Goal: Use online tool/utility: Utilize a website feature to perform a specific function

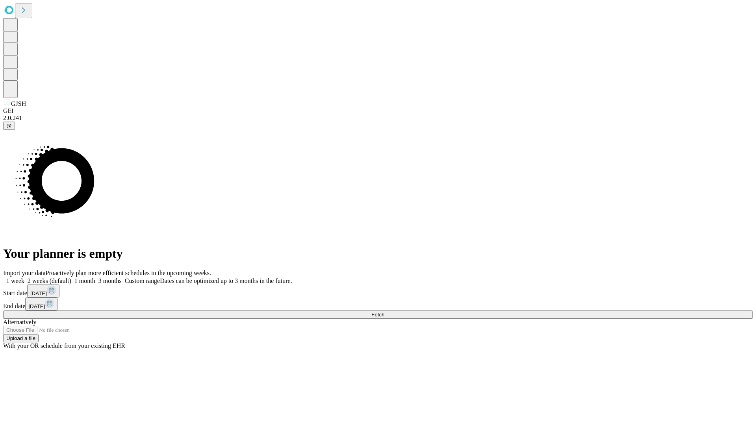
click at [384, 312] on span "Fetch" at bounding box center [377, 315] width 13 height 6
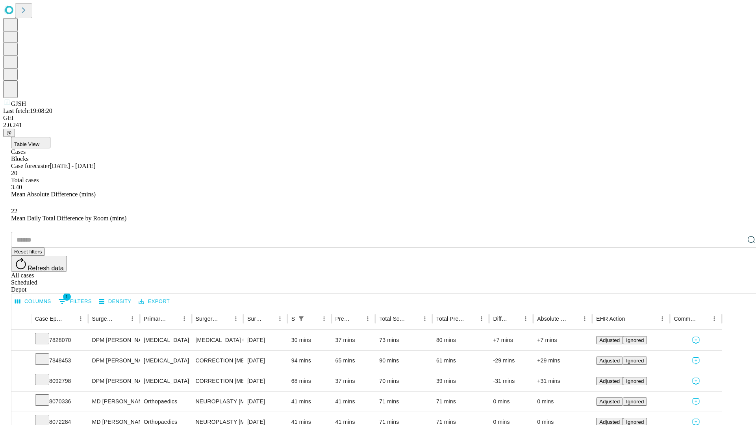
click at [39, 141] on span "Table View" at bounding box center [26, 144] width 25 height 6
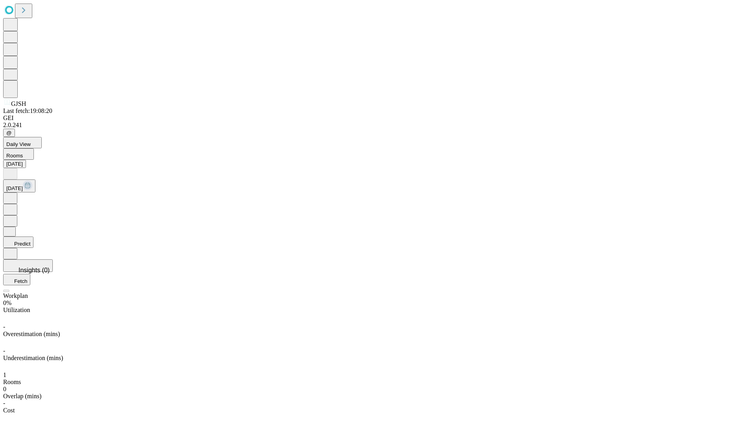
click at [33, 237] on button "Predict" at bounding box center [18, 242] width 30 height 11
